Goal: Task Accomplishment & Management: Use online tool/utility

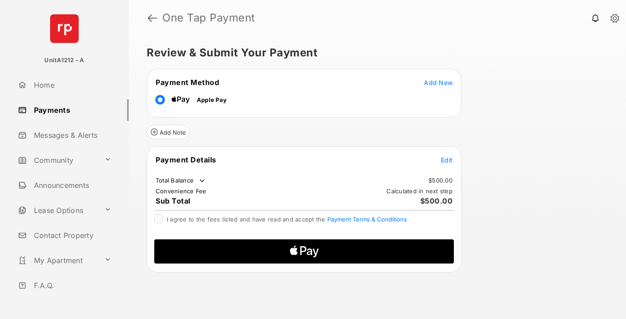
click at [438, 82] on span "Add New" at bounding box center [438, 83] width 29 height 8
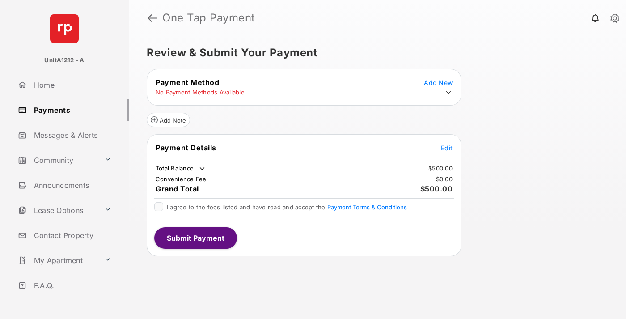
click at [448, 93] on icon at bounding box center [448, 93] width 8 height 8
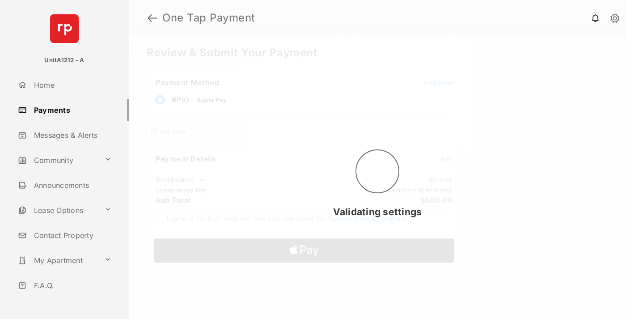
click at [447, 159] on span "Edit" at bounding box center [447, 159] width 12 height 8
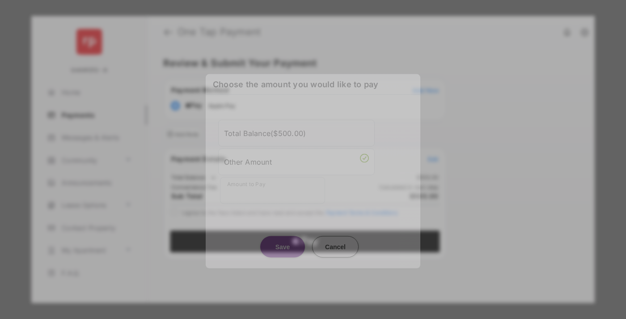
click at [296, 157] on div "Other Amount" at bounding box center [296, 161] width 145 height 15
type input "***"
click at [283, 236] on button "Save" at bounding box center [282, 246] width 45 height 21
